Goal: Task Accomplishment & Management: Use online tool/utility

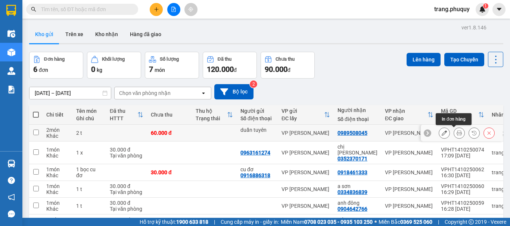
click at [454, 134] on button at bounding box center [459, 133] width 10 height 13
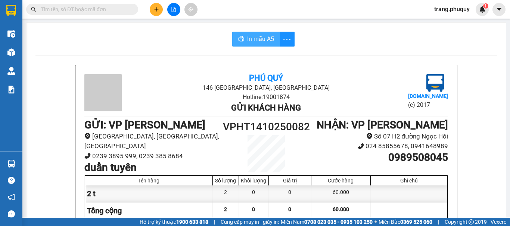
click at [263, 40] on span "In mẫu A5" at bounding box center [260, 38] width 27 height 9
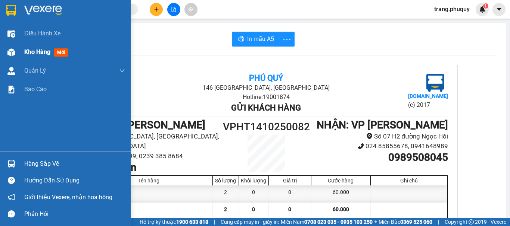
click at [35, 53] on span "Kho hàng" at bounding box center [37, 52] width 26 height 7
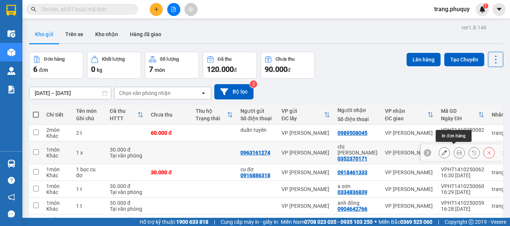
click at [456, 152] on icon at bounding box center [458, 152] width 5 height 5
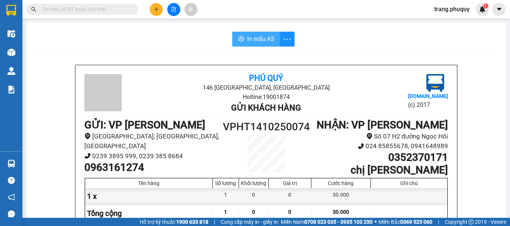
click at [248, 42] on span "In mẫu A5" at bounding box center [260, 38] width 27 height 9
